Goal: Register for event/course

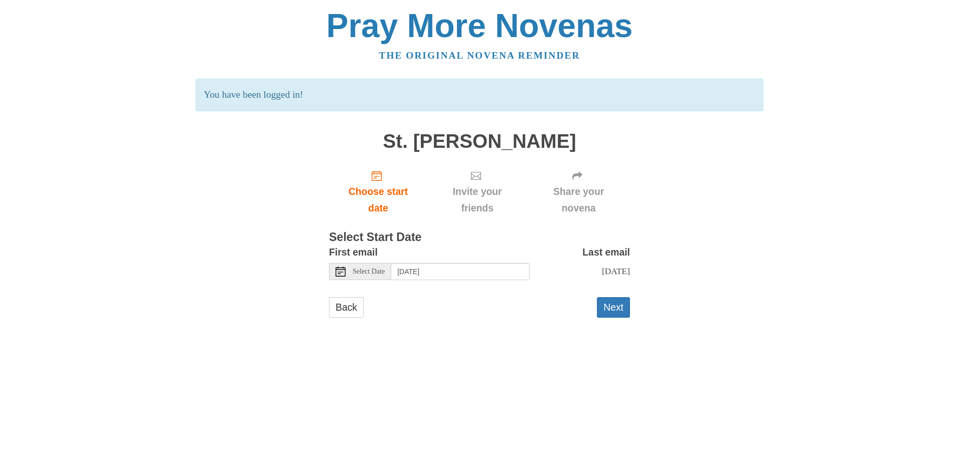
click at [377, 273] on span "Select Date" at bounding box center [368, 271] width 32 height 7
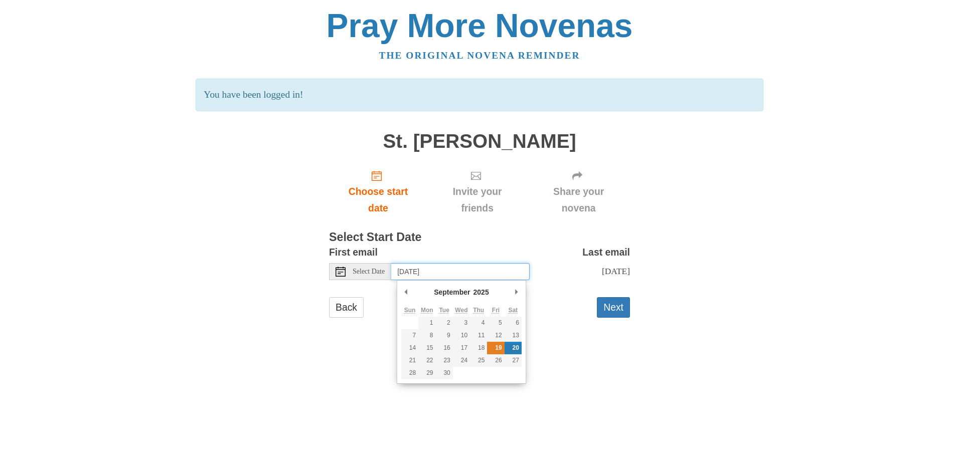
type input "[DATE]"
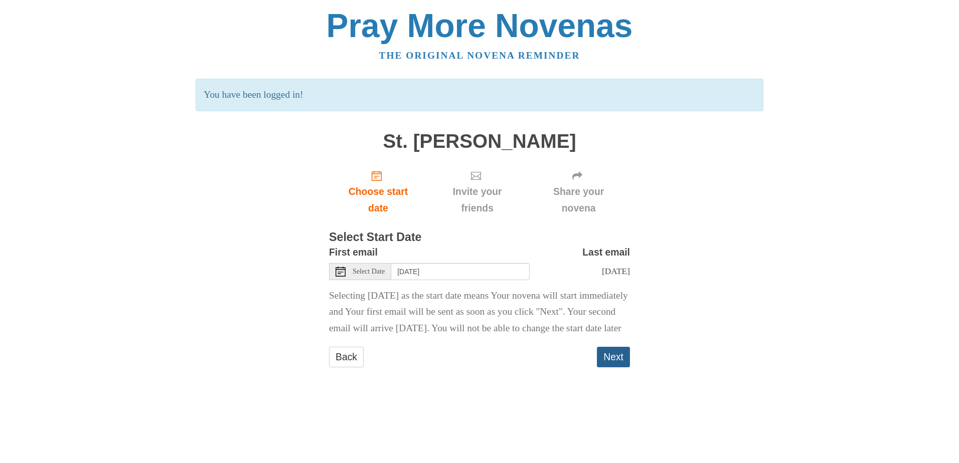
click at [610, 367] on button "Next" at bounding box center [613, 357] width 33 height 21
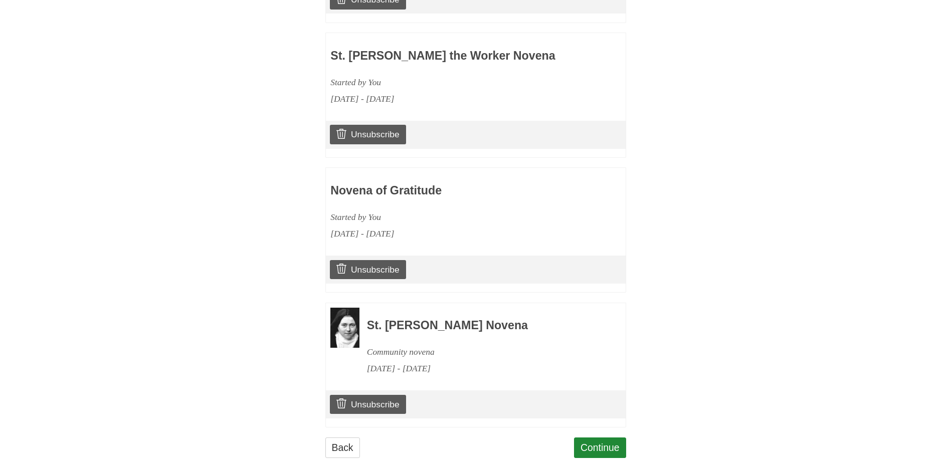
scroll to position [752, 0]
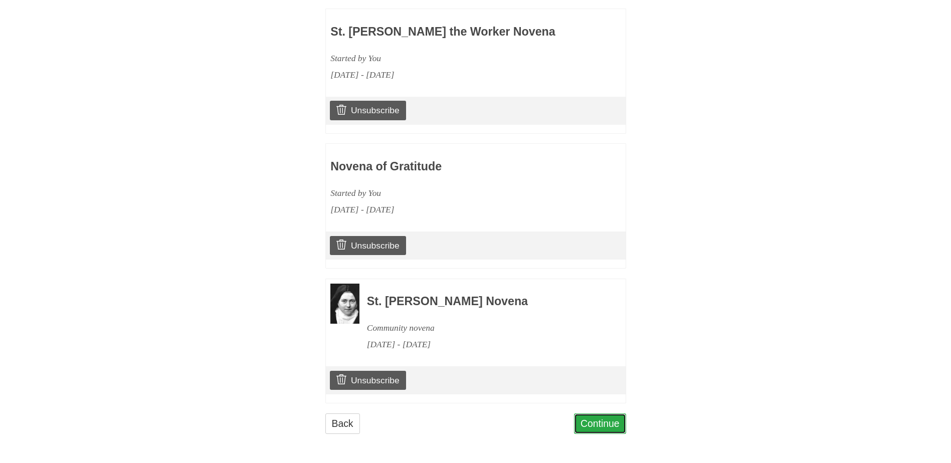
click at [591, 429] on link "Continue" at bounding box center [600, 424] width 52 height 21
